Goal: Task Accomplishment & Management: Manage account settings

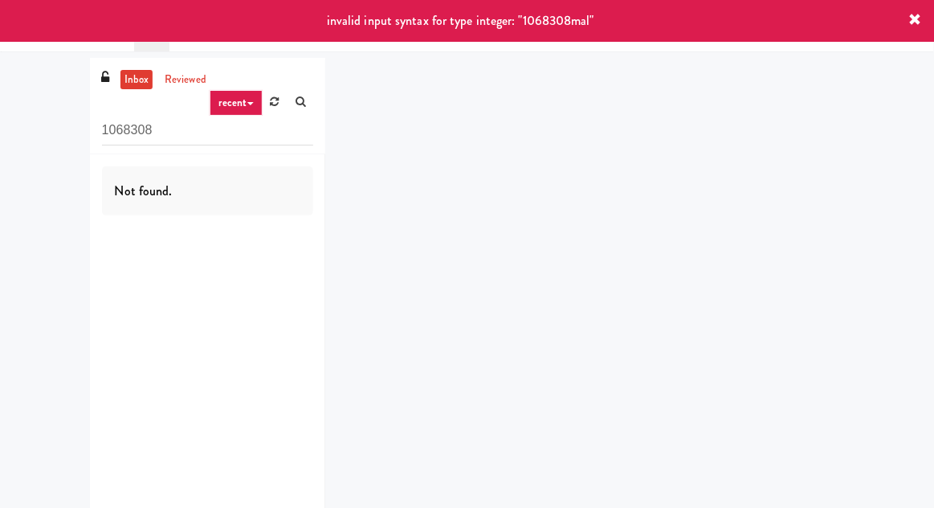
type input "1068308"
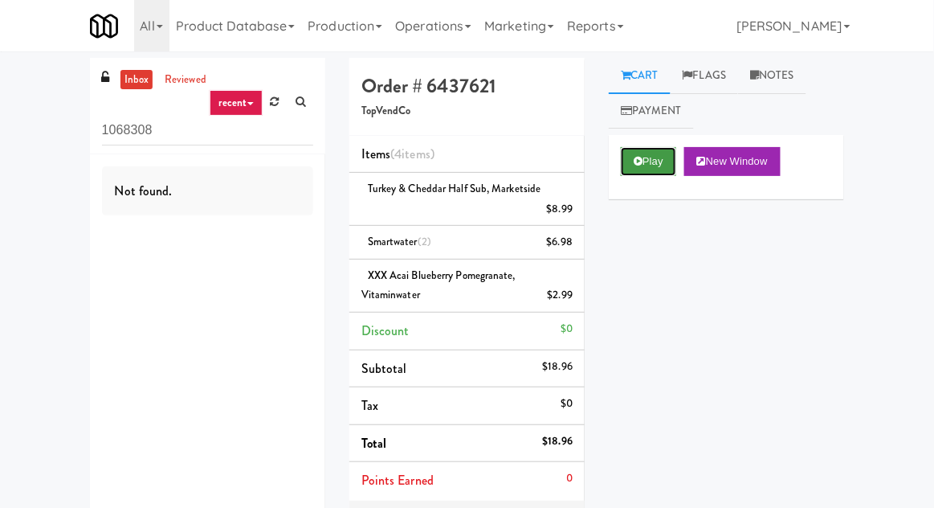
click at [650, 164] on button "Play" at bounding box center [648, 161] width 55 height 29
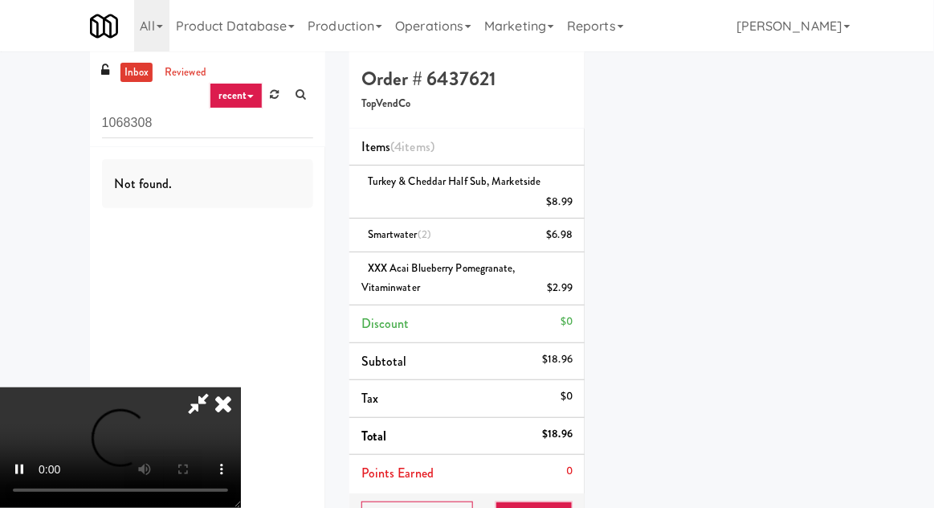
scroll to position [146, 0]
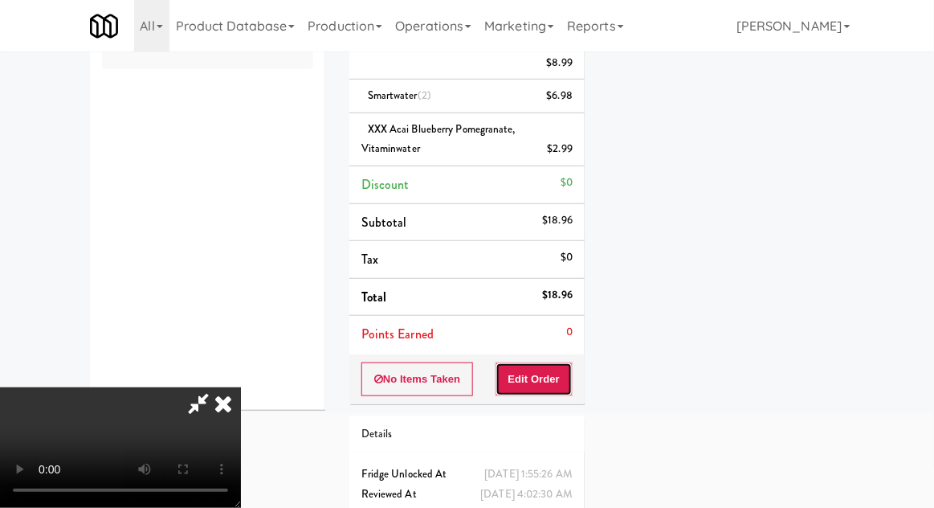
click at [562, 379] on button "Edit Order" at bounding box center [535, 379] width 78 height 34
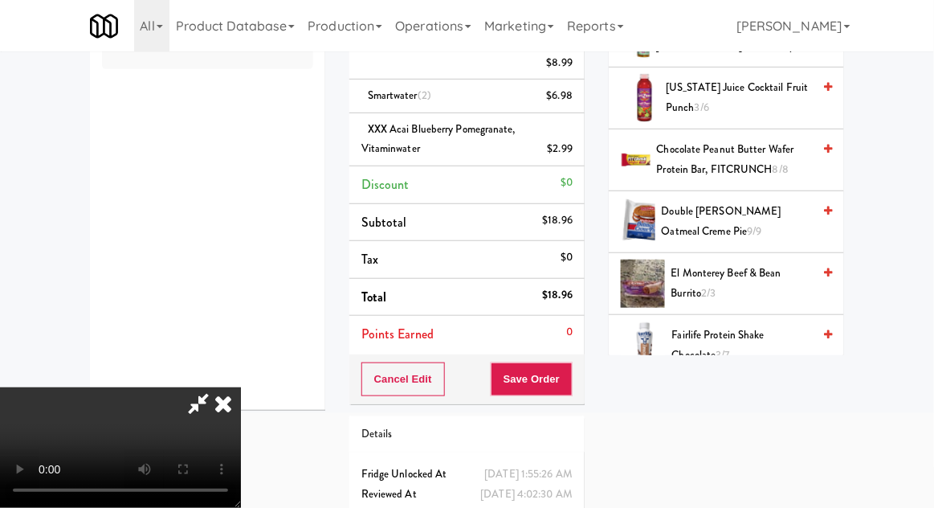
scroll to position [0, 0]
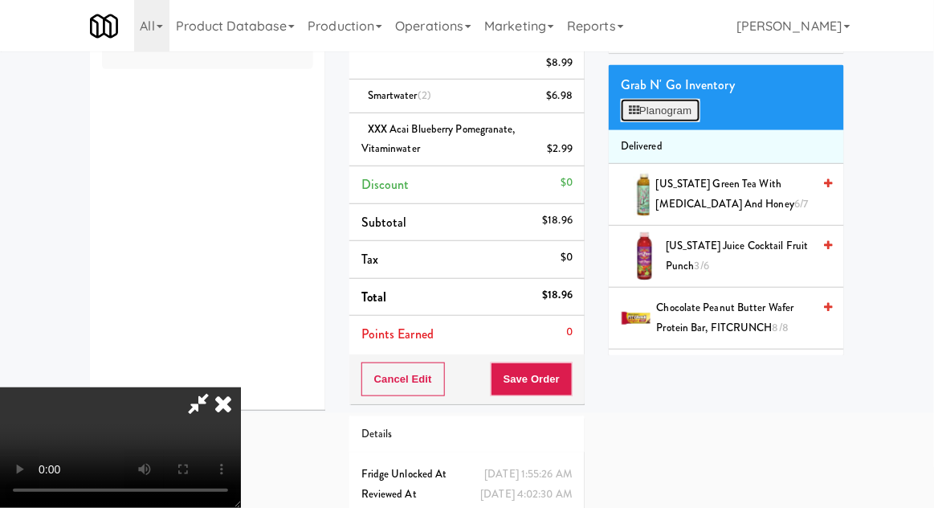
click at [674, 120] on button "Planogram" at bounding box center [660, 111] width 79 height 24
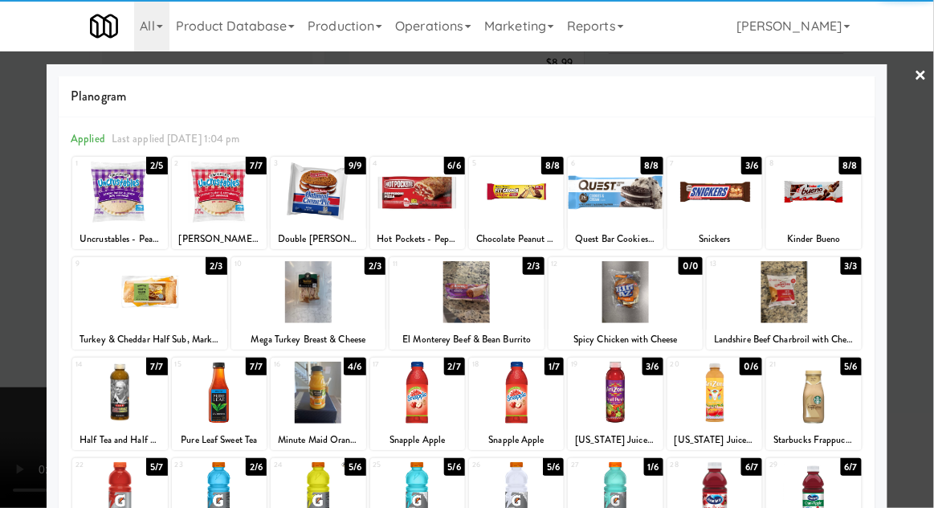
click at [114, 286] on div at bounding box center [149, 292] width 155 height 62
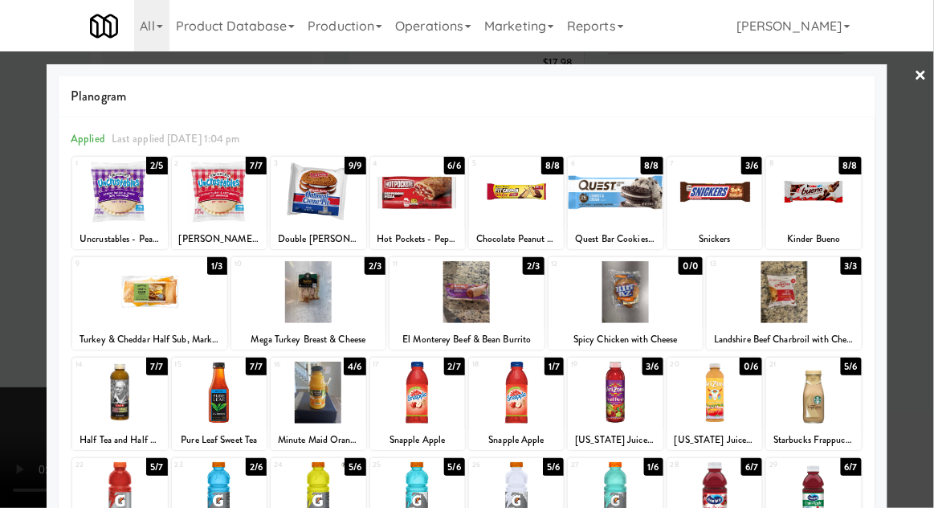
click at [30, 254] on div at bounding box center [467, 254] width 934 height 508
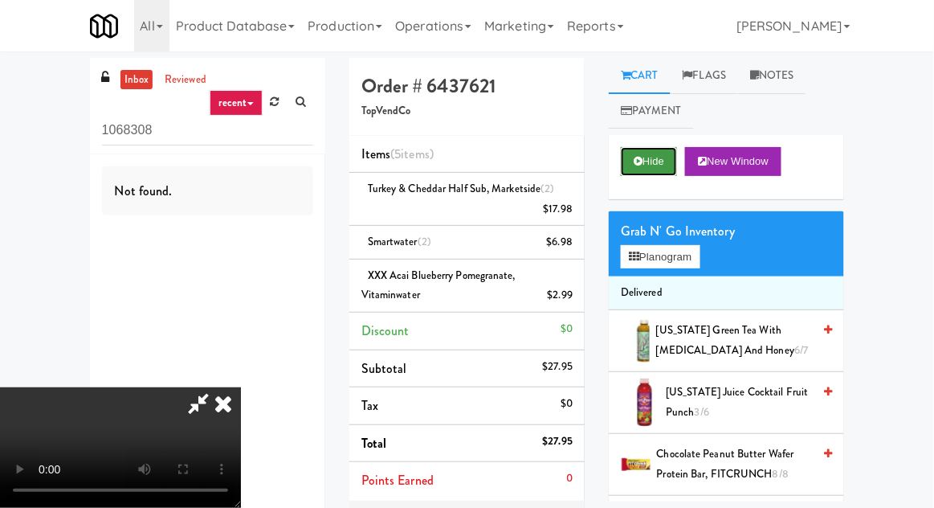
click at [654, 166] on button "Hide" at bounding box center [649, 161] width 56 height 29
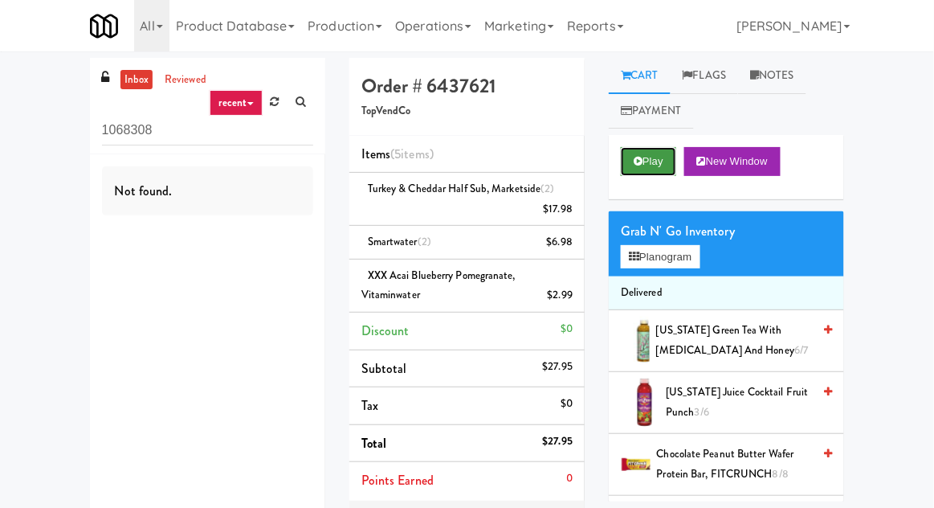
click at [652, 161] on button "Play" at bounding box center [648, 161] width 55 height 29
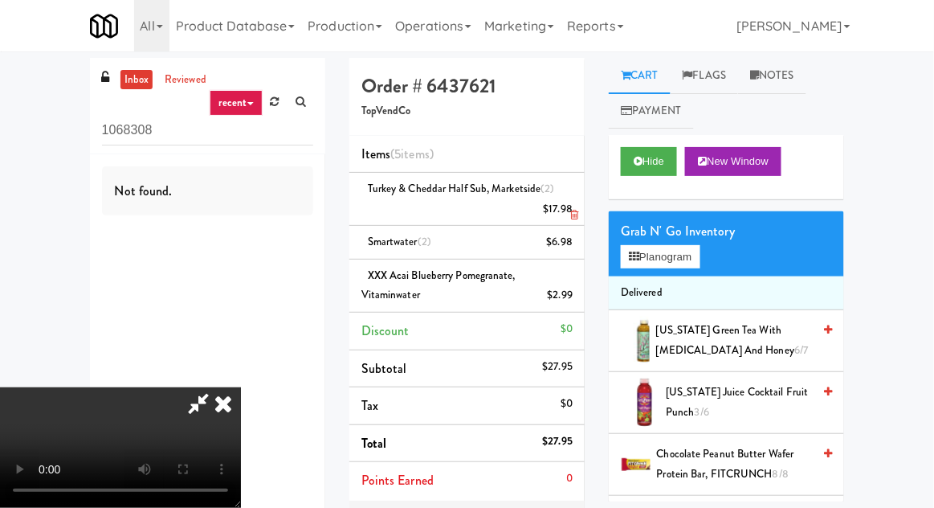
click at [580, 198] on li "Turkey & Cheddar Half Sub, Marketside (2) $17.98" at bounding box center [466, 199] width 235 height 53
click at [576, 212] on icon at bounding box center [574, 215] width 8 height 10
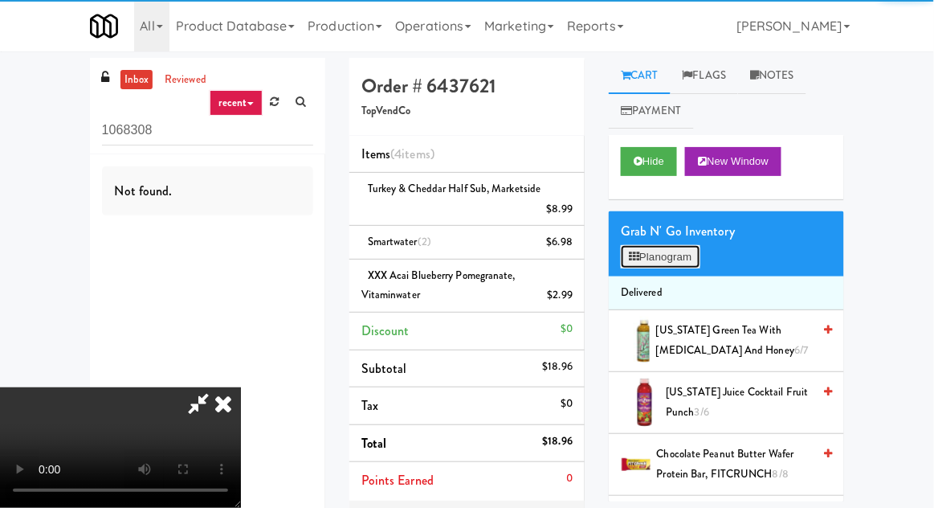
click at [676, 268] on button "Planogram" at bounding box center [660, 257] width 79 height 24
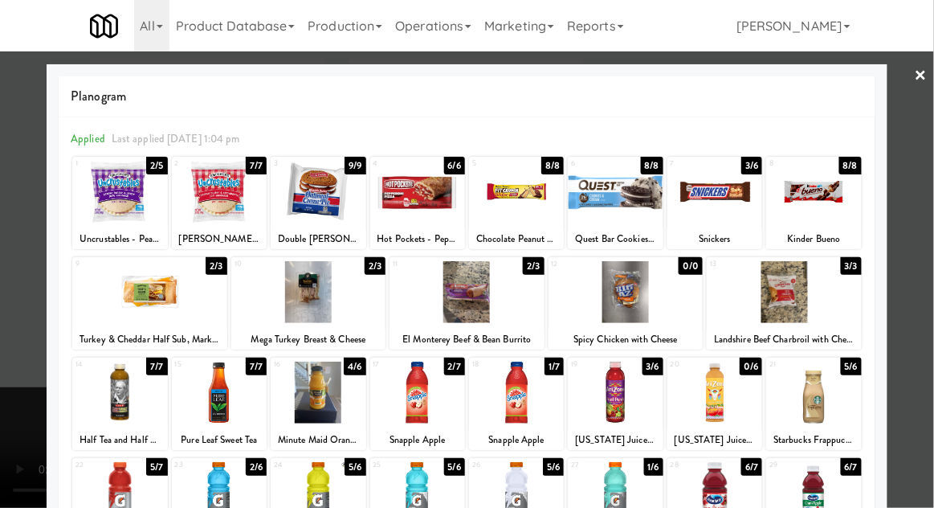
click at [679, 308] on div at bounding box center [626, 292] width 155 height 62
click at [21, 217] on div at bounding box center [467, 254] width 934 height 508
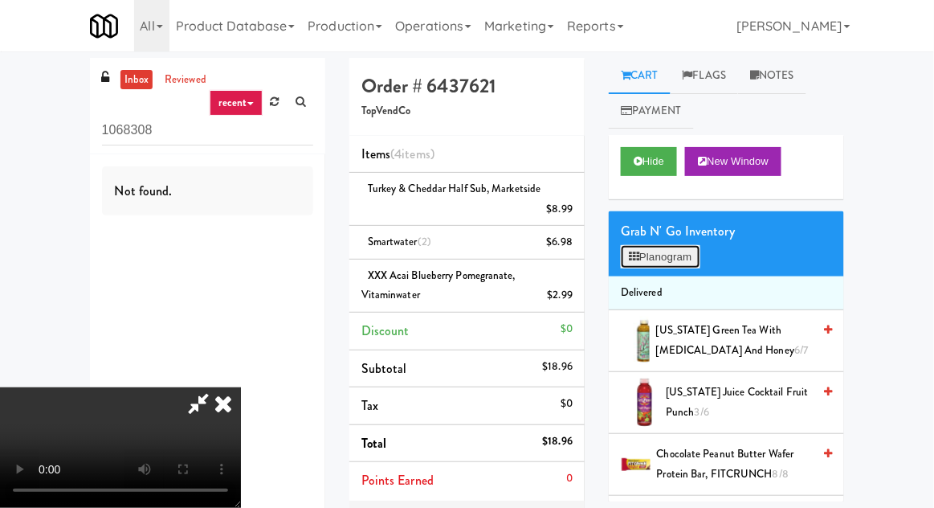
click at [676, 261] on button "Planogram" at bounding box center [660, 257] width 79 height 24
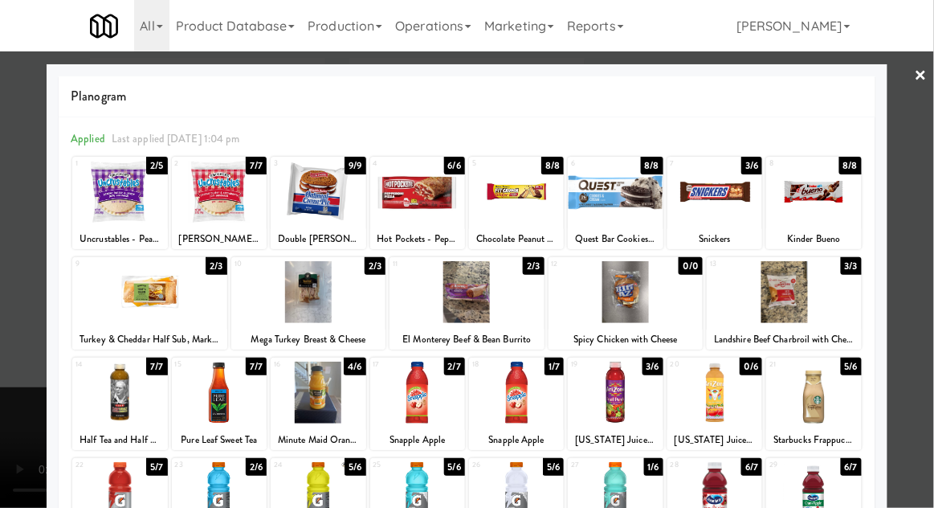
click at [29, 215] on div at bounding box center [467, 254] width 934 height 508
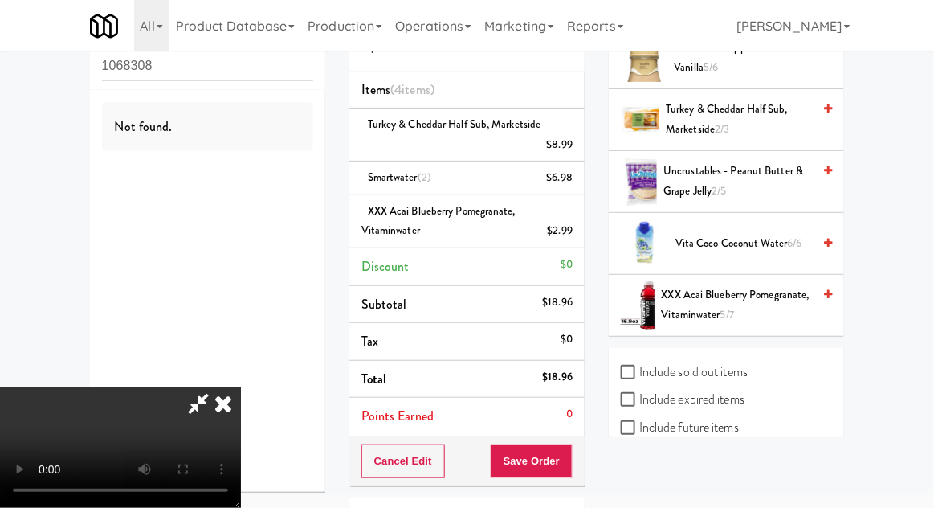
scroll to position [85, 0]
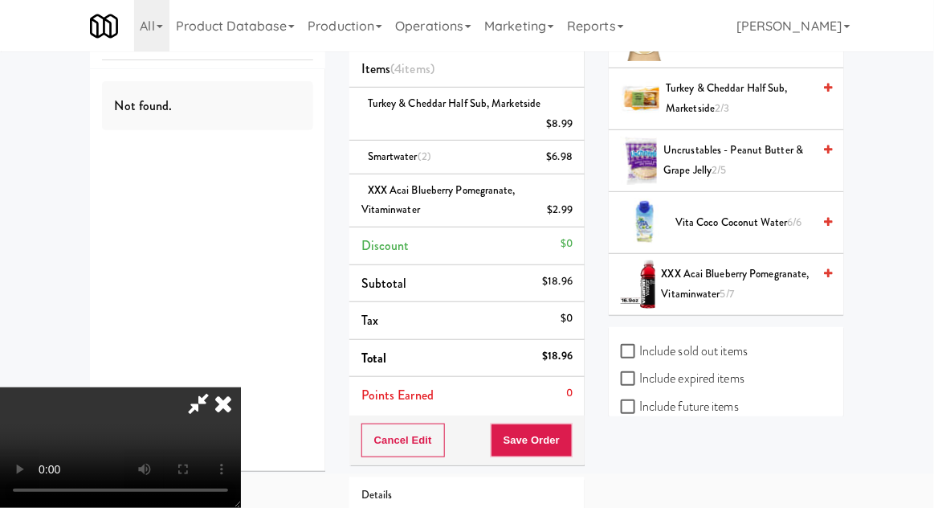
click at [702, 461] on label "Include previous static inventory" at bounding box center [710, 462] width 179 height 24
click at [640, 461] on input "Include previous static inventory" at bounding box center [630, 462] width 18 height 13
checkbox input "true"
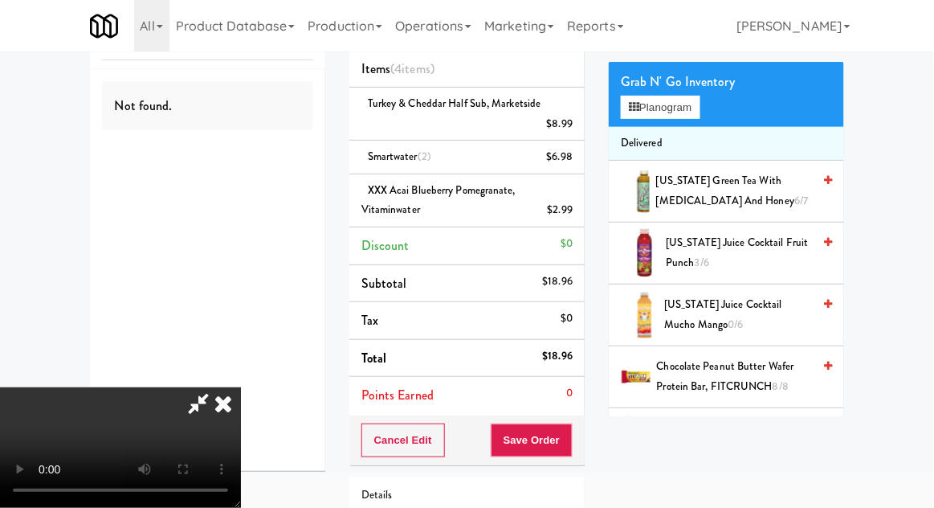
scroll to position [0, 0]
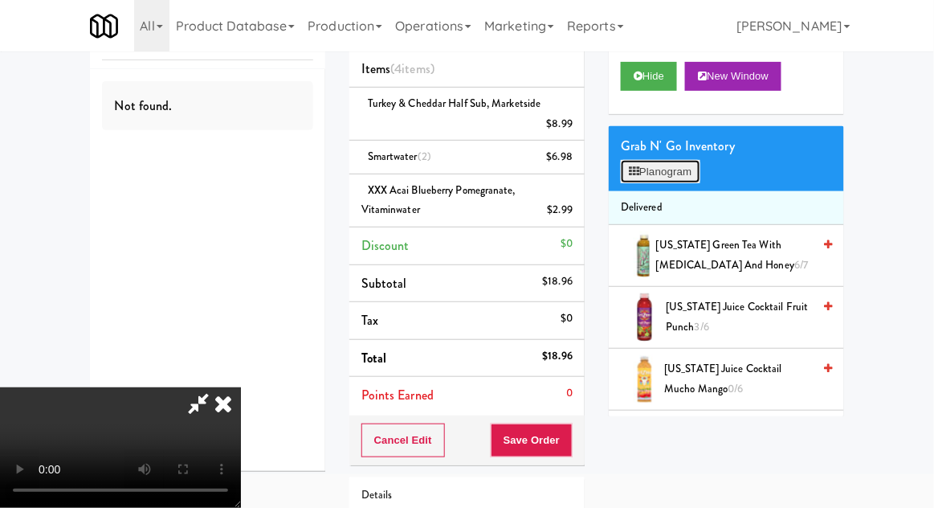
click at [682, 170] on button "Planogram" at bounding box center [660, 172] width 79 height 24
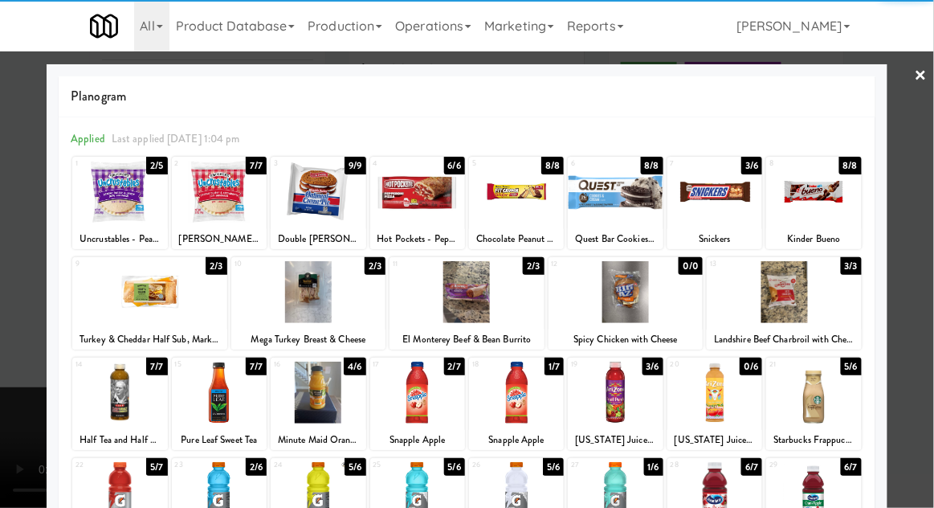
click at [665, 304] on div at bounding box center [626, 292] width 155 height 62
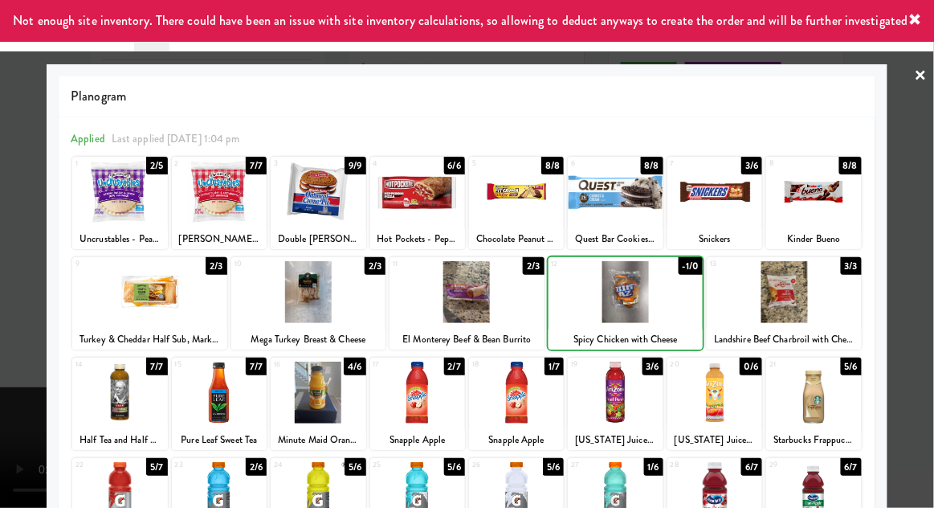
click at [27, 293] on div at bounding box center [467, 254] width 934 height 508
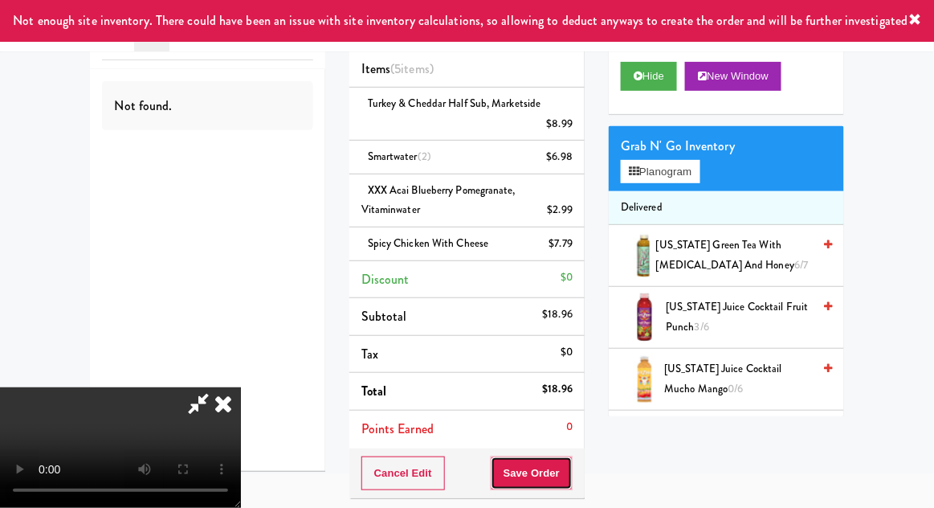
click at [573, 471] on button "Save Order" at bounding box center [532, 473] width 82 height 34
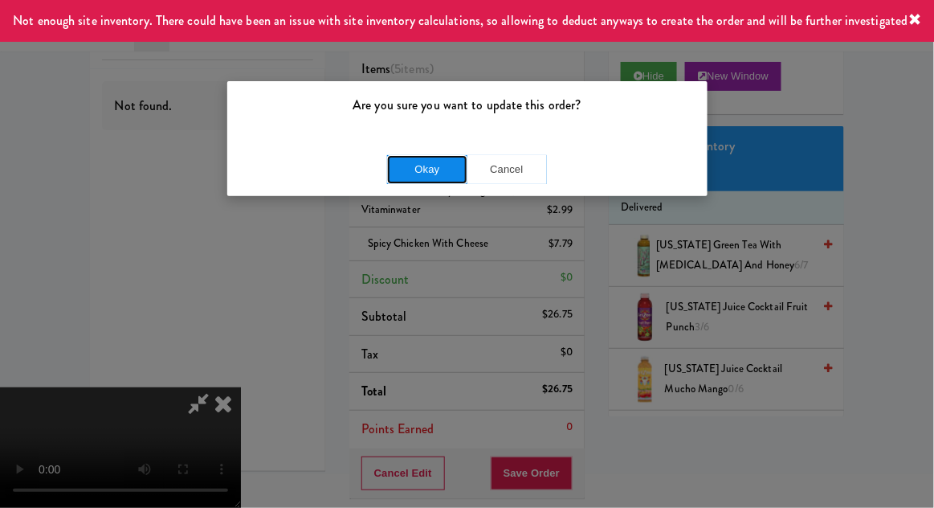
click at [399, 182] on button "Okay" at bounding box center [427, 169] width 80 height 29
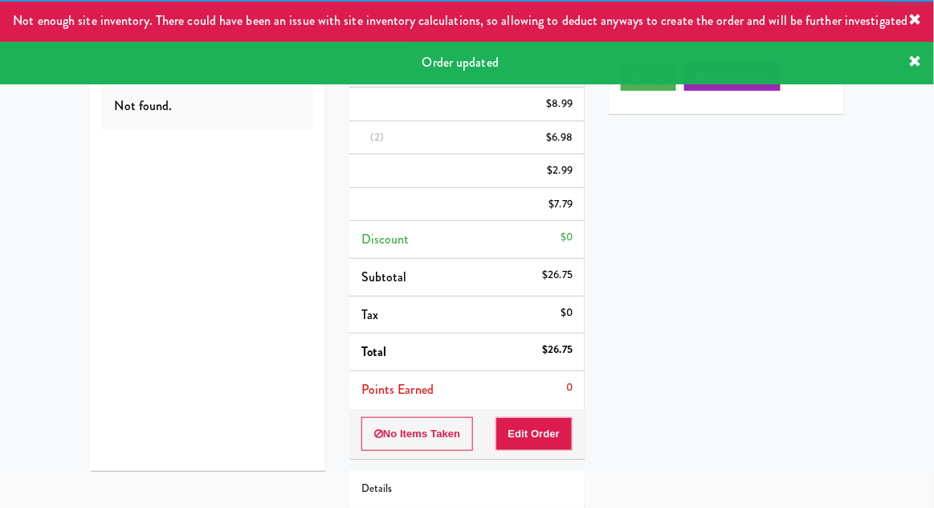
click at [559, 408] on li "Points Earned 0" at bounding box center [466, 389] width 235 height 37
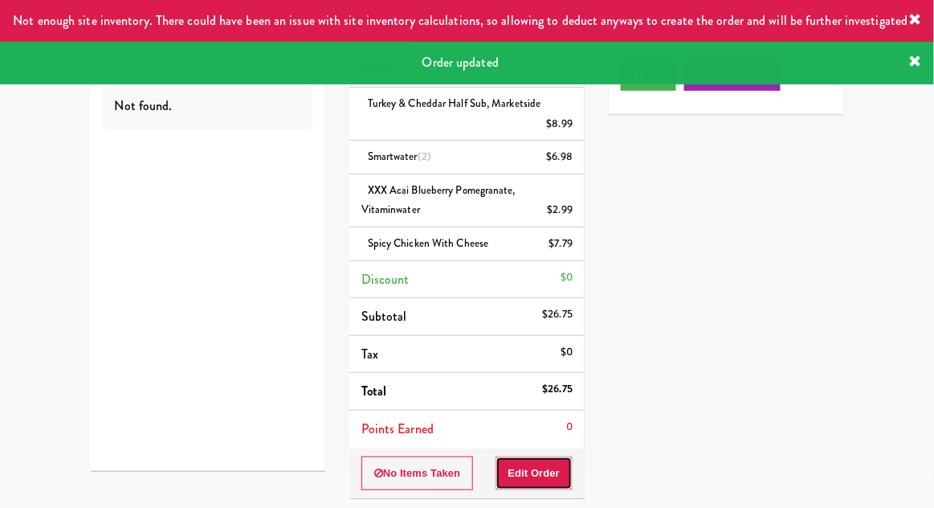
click at [564, 472] on button "Edit Order" at bounding box center [535, 473] width 78 height 34
